Goal: Task Accomplishment & Management: Use online tool/utility

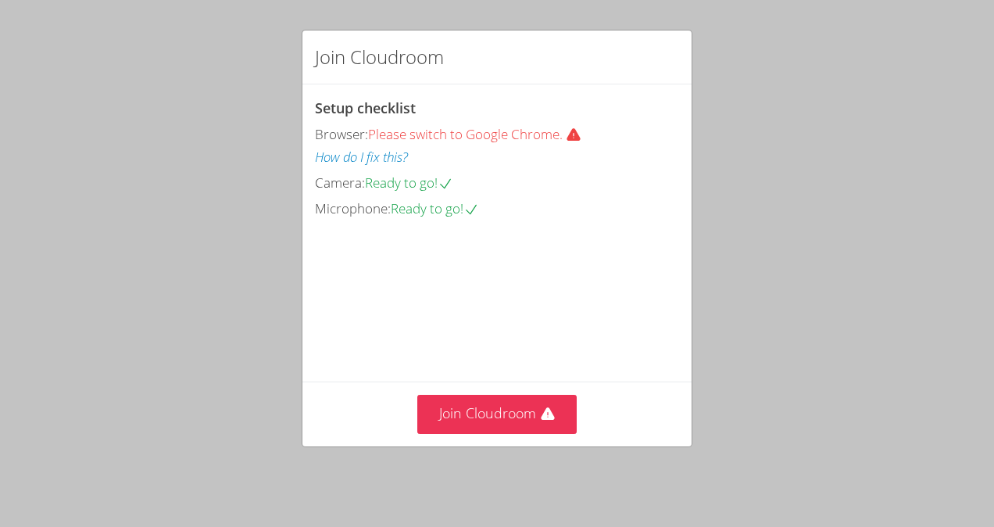
click at [0, 414] on div "Join Cloudroom Setup checklist Browser: Please switch to Google Chrome. How do …" at bounding box center [497, 263] width 994 height 527
click at [987, 139] on div "Join Cloudroom Setup checklist Browser: Please switch to Google Chrome. How do …" at bounding box center [497, 263] width 994 height 527
click at [531, 424] on button "Join Cloudroom" at bounding box center [497, 414] width 160 height 38
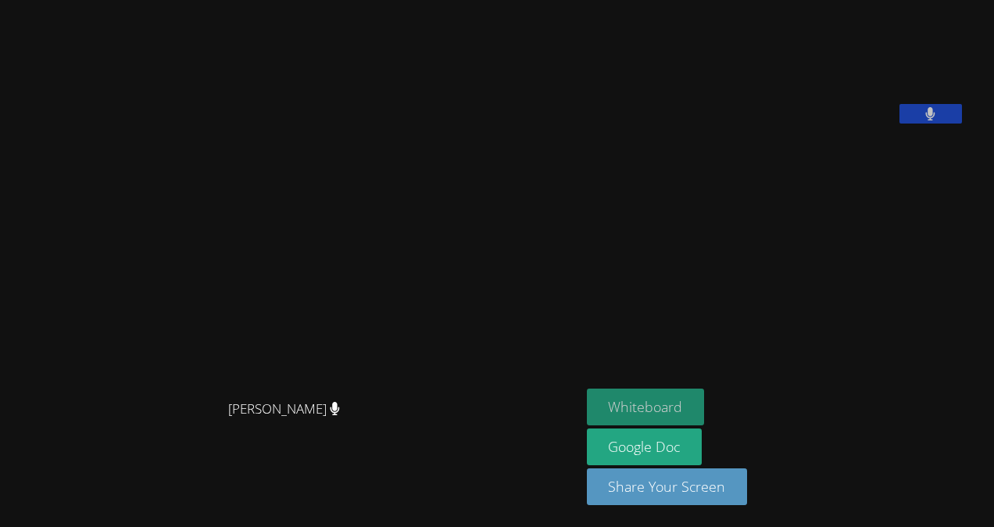
click at [587, 403] on button "Whiteboard" at bounding box center [646, 407] width 118 height 37
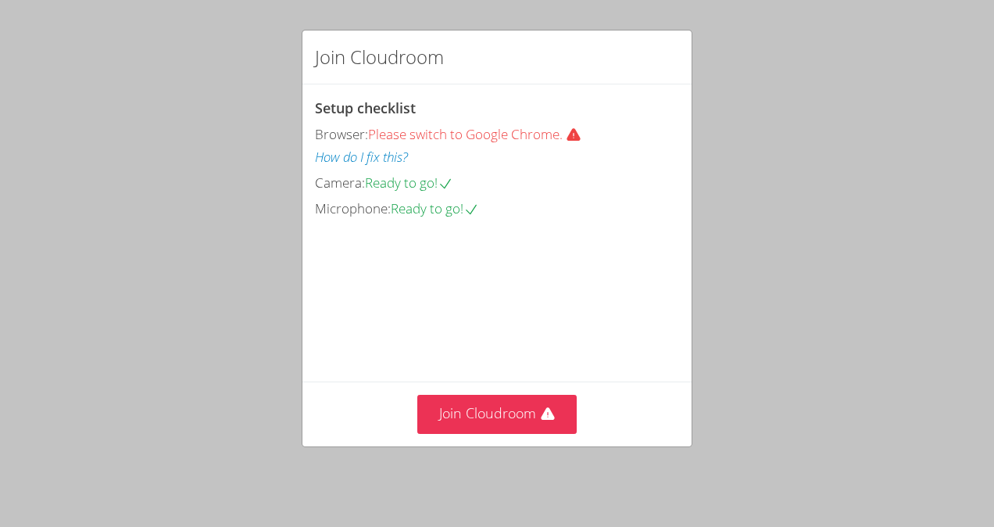
click at [526, 446] on div "Join Cloudroom" at bounding box center [497, 414] width 389 height 64
click at [532, 432] on button "Join Cloudroom" at bounding box center [497, 414] width 160 height 38
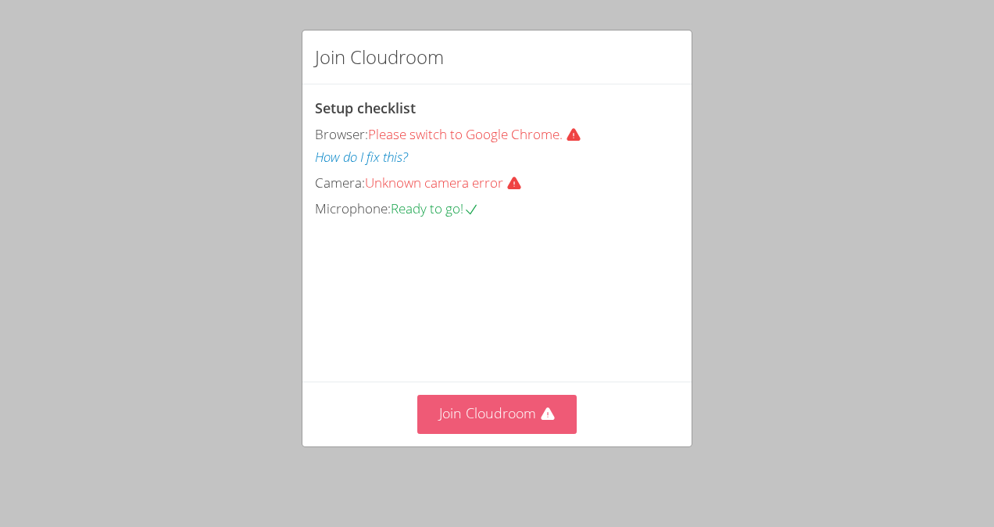
click at [524, 416] on button "Join Cloudroom" at bounding box center [497, 414] width 160 height 38
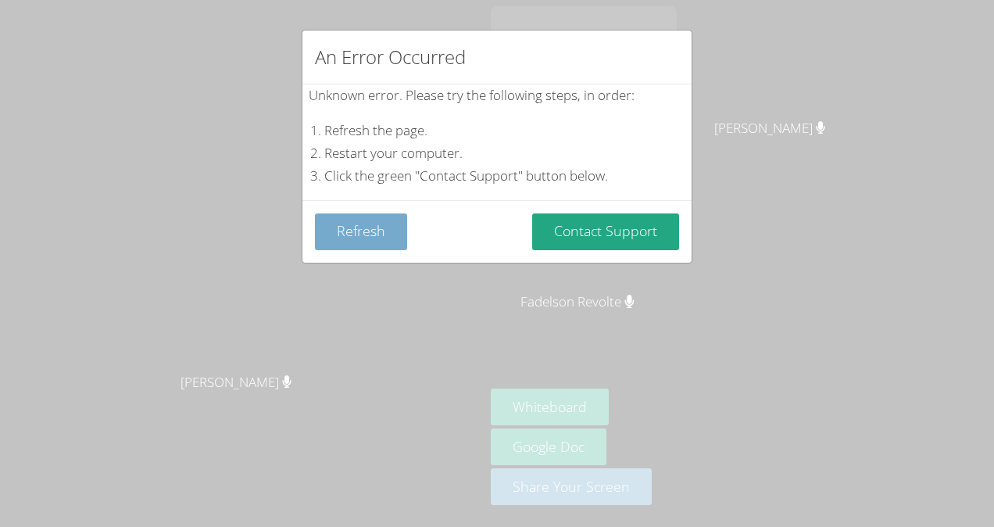
click at [374, 233] on button "Refresh" at bounding box center [361, 231] width 92 height 37
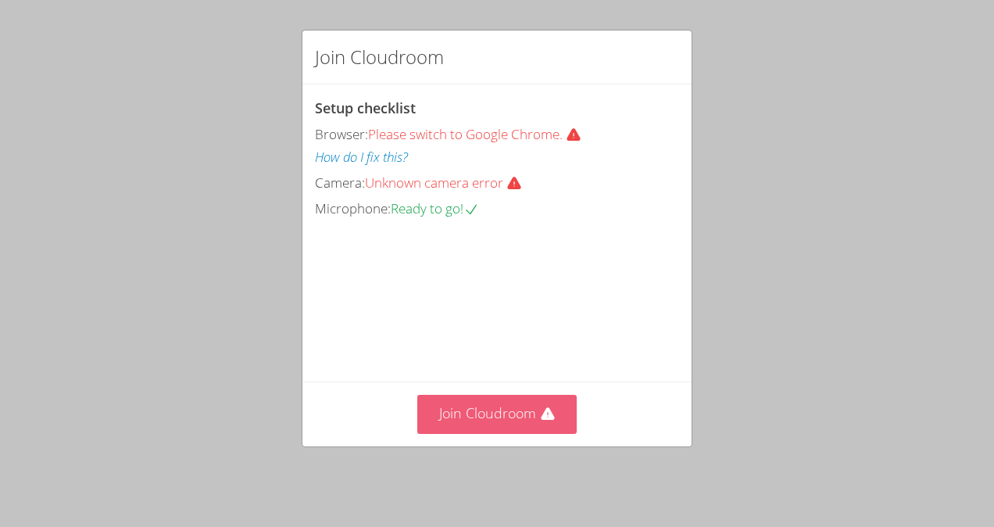
click at [527, 420] on button "Join Cloudroom" at bounding box center [497, 414] width 160 height 38
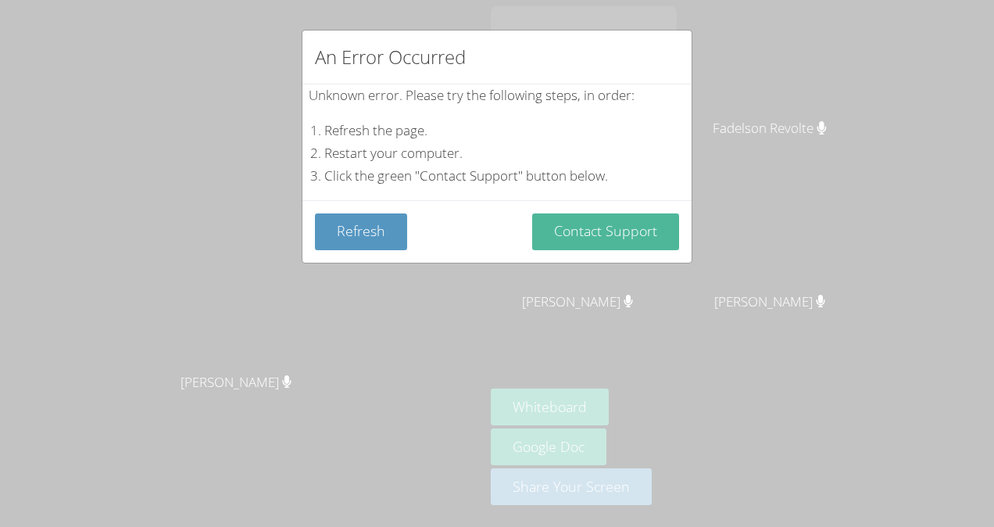
click at [550, 240] on button "Contact Support" at bounding box center [605, 231] width 147 height 37
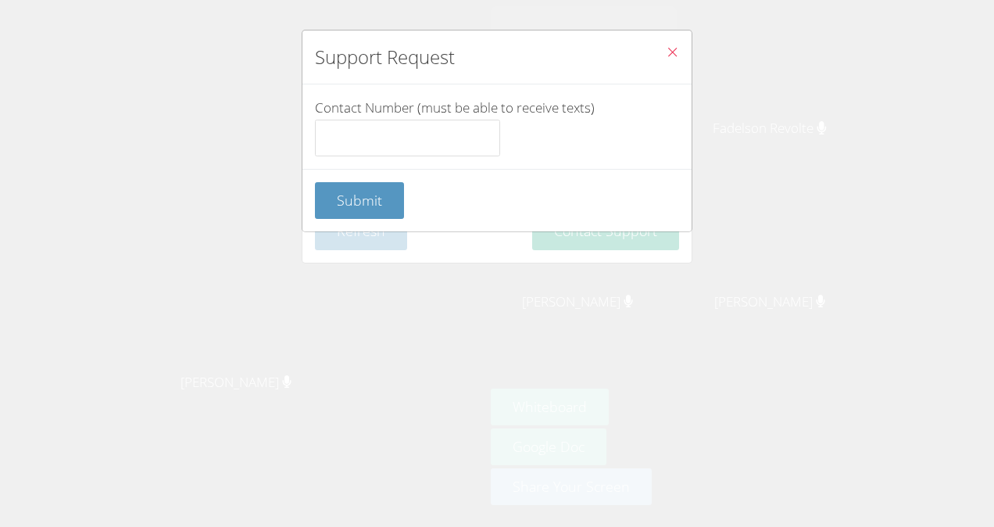
click at [666, 47] on icon "Close" at bounding box center [672, 51] width 13 height 13
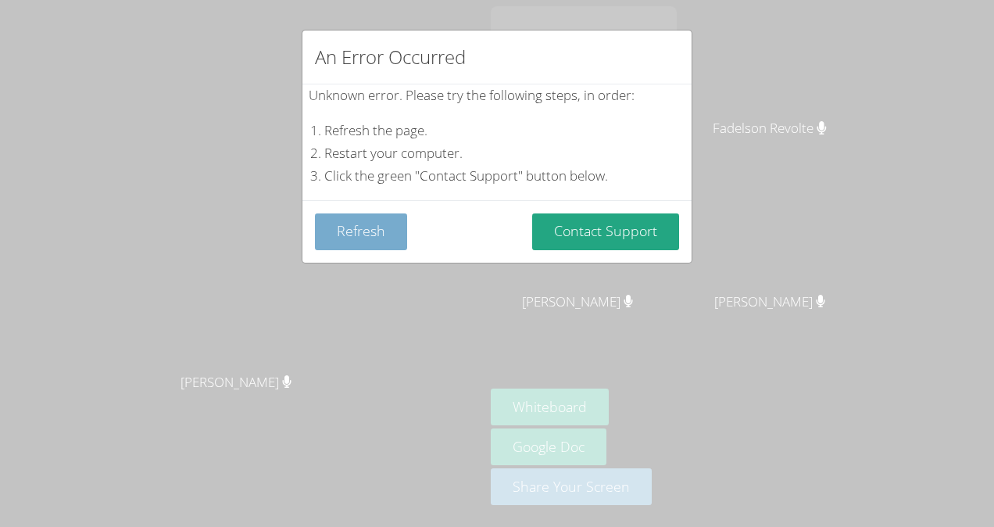
click at [341, 225] on button "Refresh" at bounding box center [361, 231] width 92 height 37
